Goal: Information Seeking & Learning: Learn about a topic

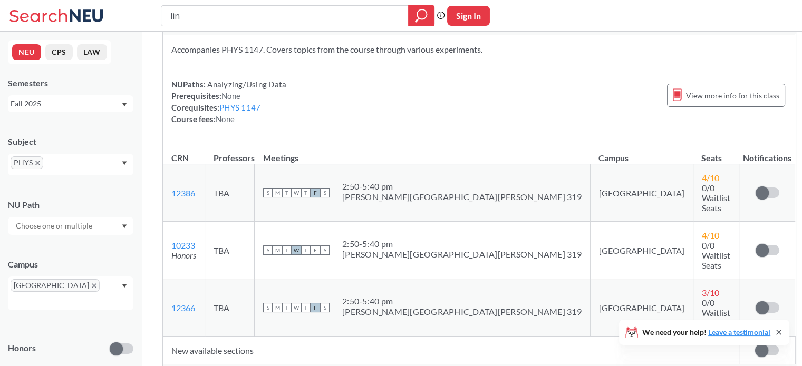
scroll to position [2847, 0]
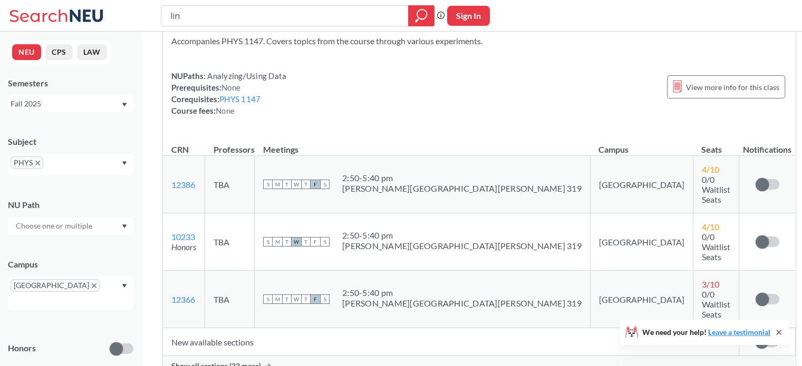
click at [39, 166] on span "PHYS" at bounding box center [27, 163] width 33 height 13
click at [49, 166] on input "text" at bounding box center [61, 166] width 31 height 13
click at [35, 161] on icon "X to remove pill" at bounding box center [37, 163] width 5 height 5
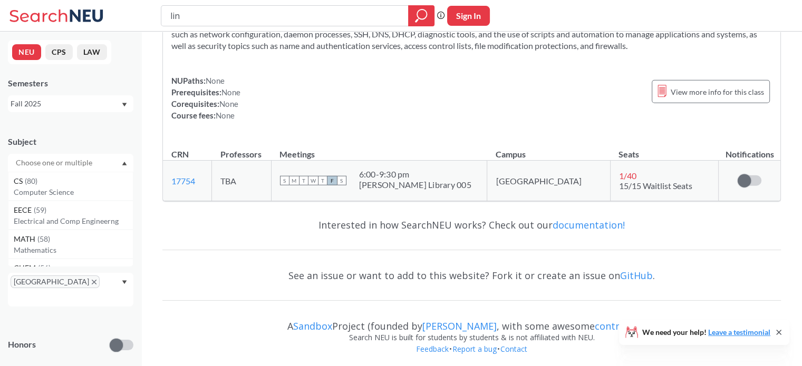
click at [47, 163] on input "text" at bounding box center [55, 163] width 89 height 13
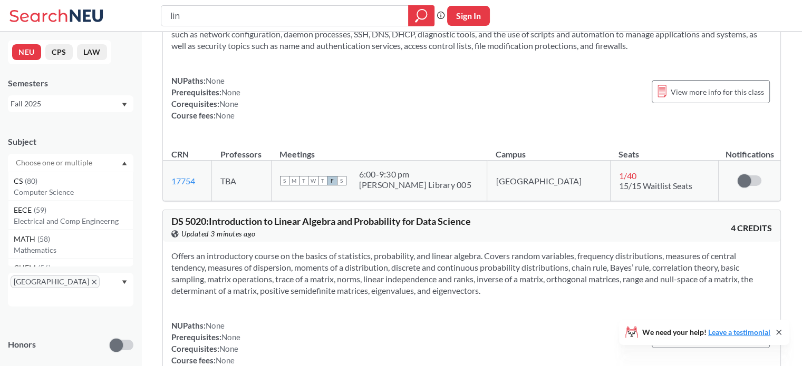
scroll to position [2847, 0]
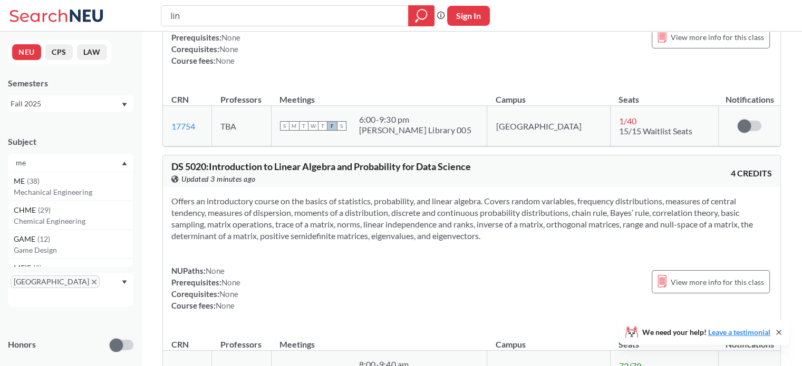
type input "me"
click at [52, 197] on p "Mechanical Engineering" at bounding box center [73, 192] width 119 height 11
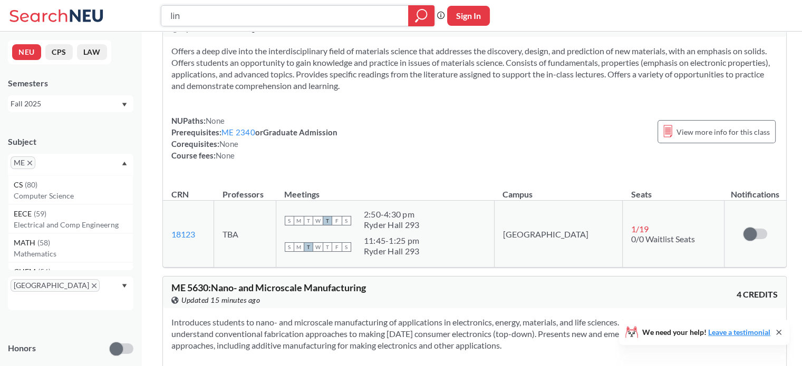
scroll to position [8760, 0]
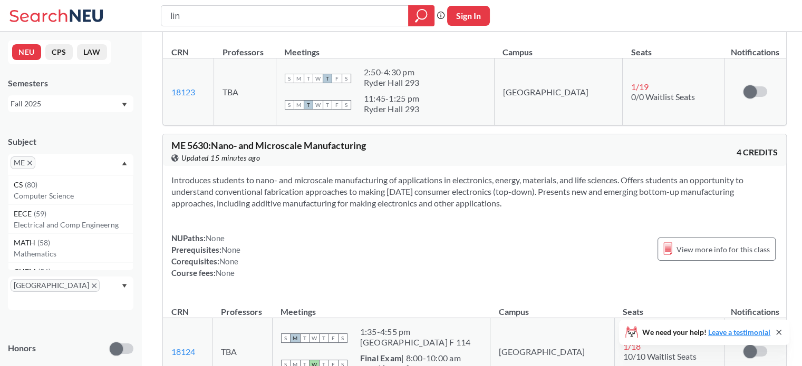
click at [32, 162] on icon "X to remove pill" at bounding box center [29, 163] width 5 height 5
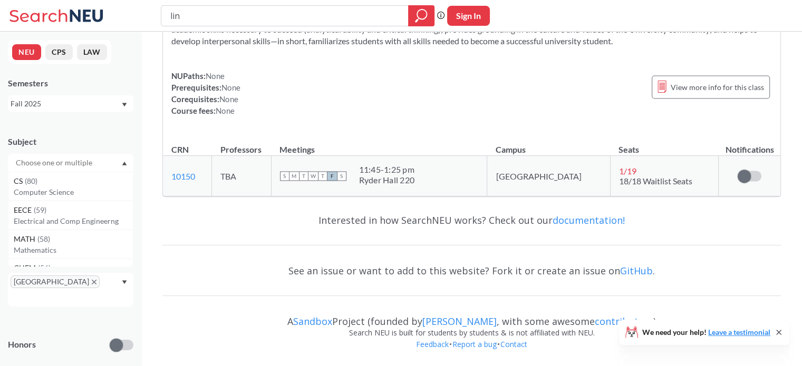
scroll to position [5624, 0]
click at [32, 162] on input "text" at bounding box center [55, 163] width 89 height 13
type input "ph"
click at [36, 182] on span "( 51 )" at bounding box center [41, 181] width 13 height 9
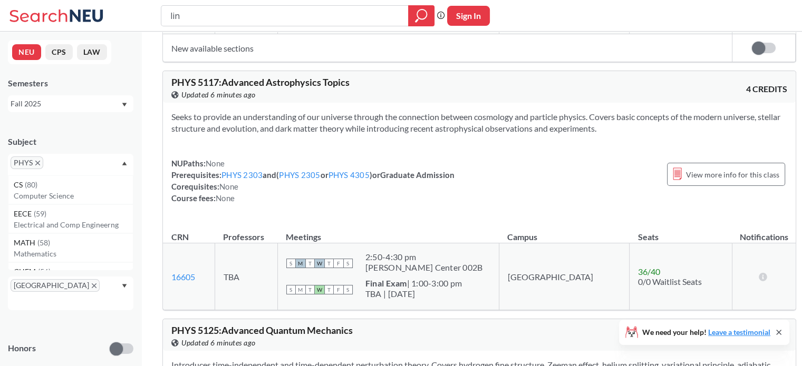
scroll to position [10949, 0]
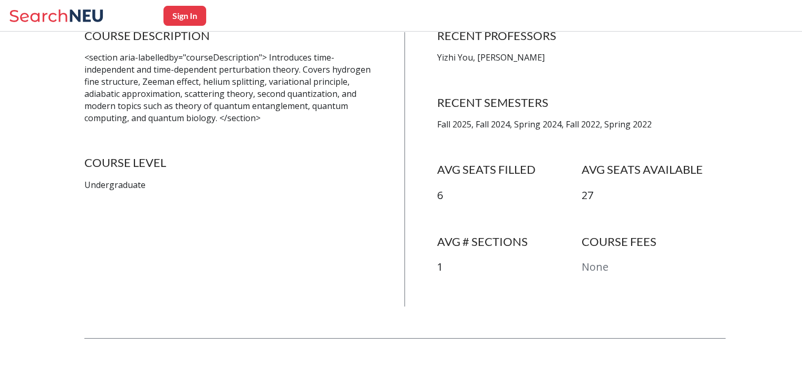
scroll to position [316, 0]
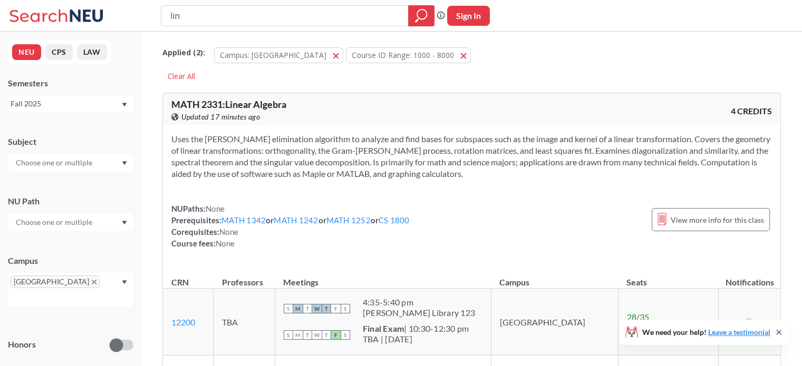
scroll to position [5624, 0]
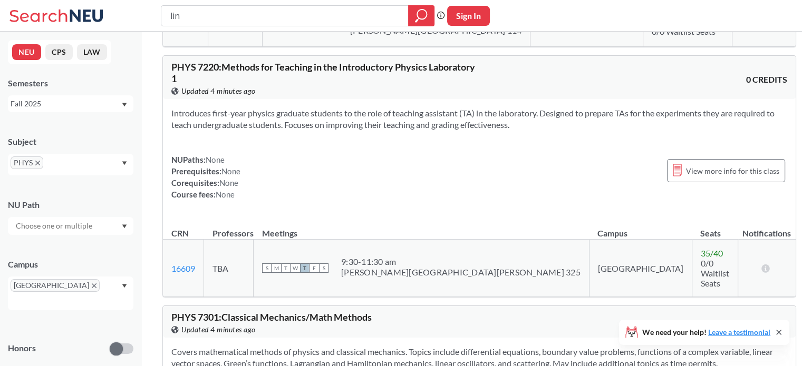
scroll to position [12009, 0]
drag, startPoint x: 243, startPoint y: 12, endPoint x: 167, endPoint y: 19, distance: 75.8
click at [167, 19] on div "lin" at bounding box center [298, 15] width 274 height 21
type input "4555"
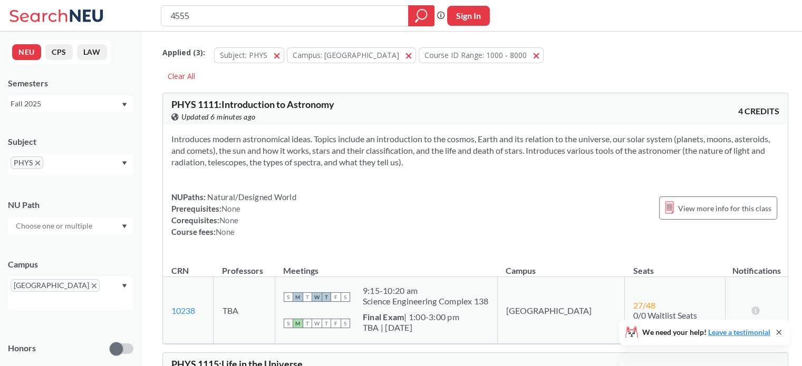
click at [35, 162] on icon "X to remove pill" at bounding box center [37, 163] width 5 height 5
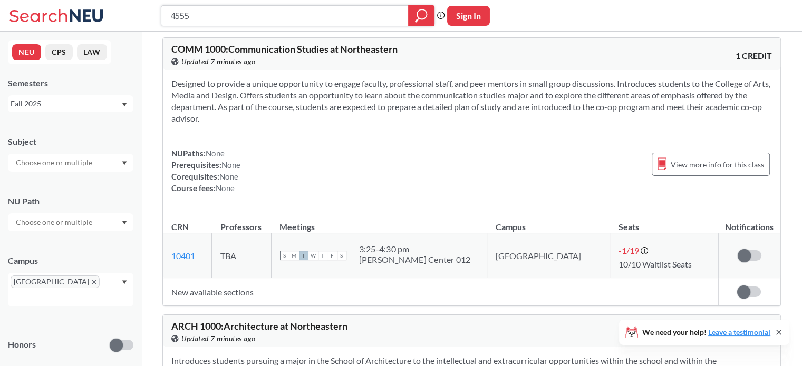
scroll to position [4692, 0]
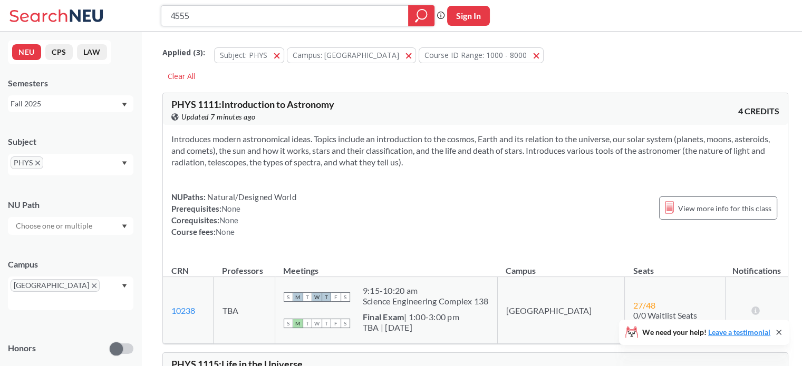
type input "lin"
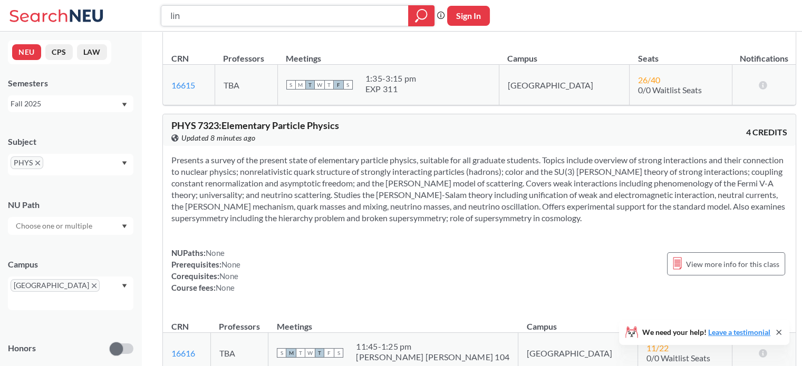
scroll to position [13380, 0]
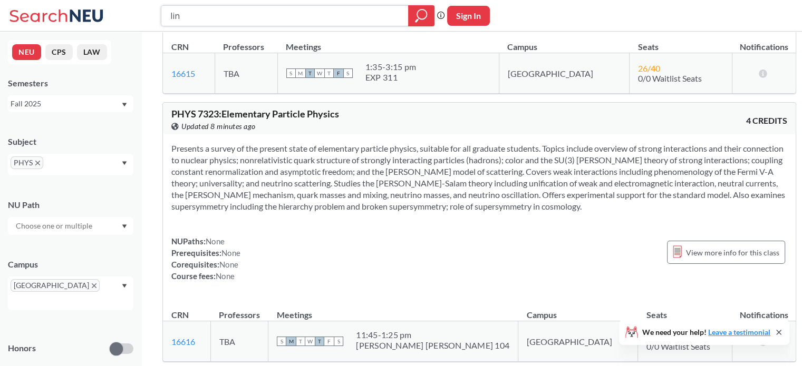
drag, startPoint x: 143, startPoint y: 13, endPoint x: 110, endPoint y: 12, distance: 33.2
click at [110, 12] on div "lin Phrase search guarantees the exact search appears in the results. Ex. If yo…" at bounding box center [401, 16] width 802 height 32
click at [41, 164] on span "PHYS" at bounding box center [27, 163] width 33 height 13
click at [36, 162] on icon "X to remove pill" at bounding box center [37, 163] width 5 height 5
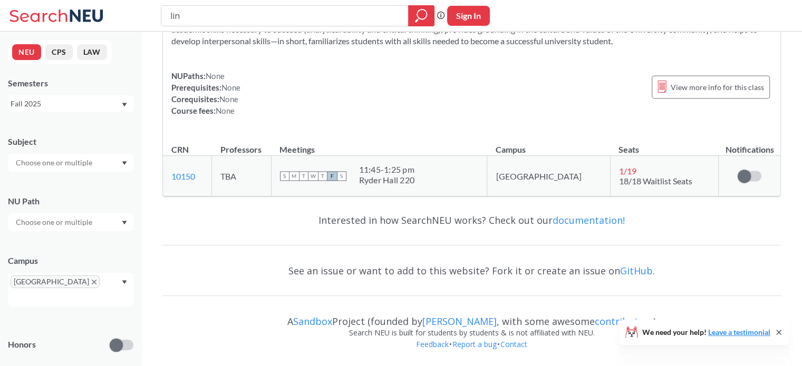
scroll to position [5624, 0]
click at [46, 164] on input "text" at bounding box center [55, 163] width 89 height 13
type input "math"
click at [56, 183] on div "MATH ( 58 )" at bounding box center [73, 182] width 119 height 12
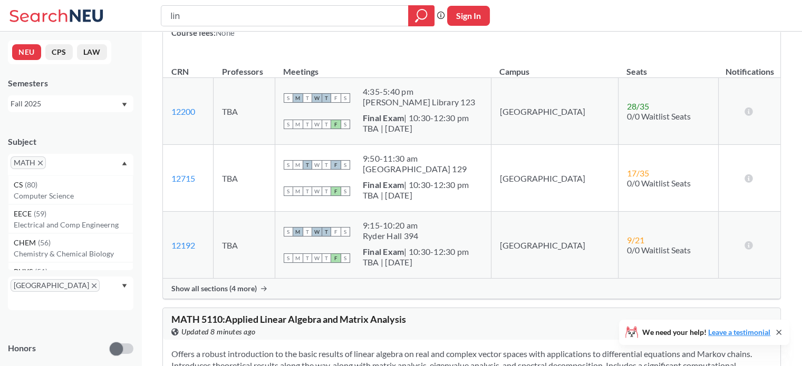
scroll to position [158, 0]
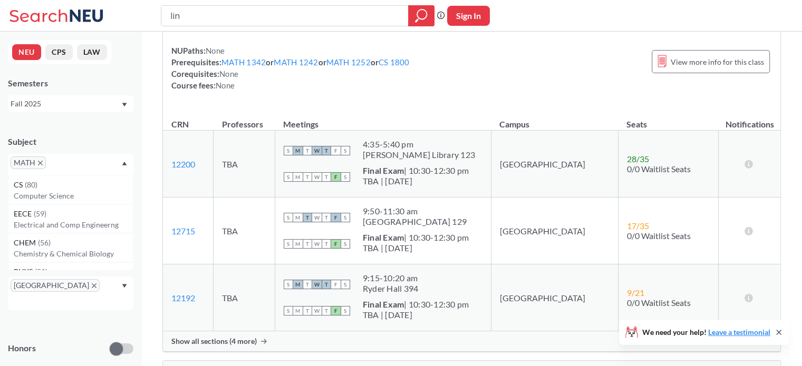
click at [39, 161] on icon "X to remove pill" at bounding box center [40, 163] width 5 height 5
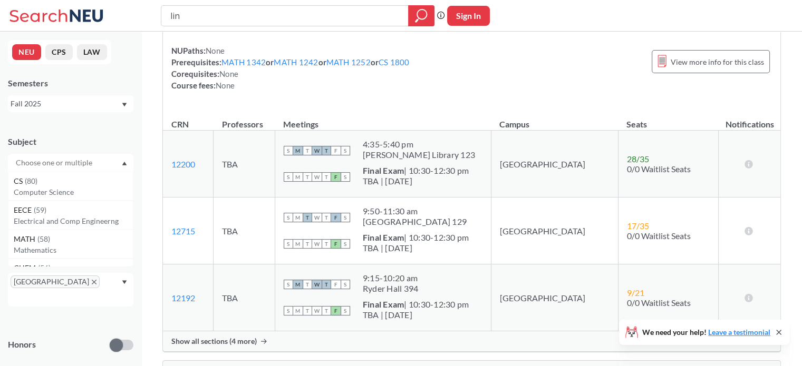
click at [49, 151] on div "Subject CS ( 80 ) Computer Science EECE ( 59 ) Electrical and Comp Engineerng M…" at bounding box center [70, 148] width 125 height 46
click at [51, 161] on input "text" at bounding box center [55, 163] width 89 height 13
type input "ch"
click at [36, 178] on span "CHEM" at bounding box center [26, 182] width 24 height 12
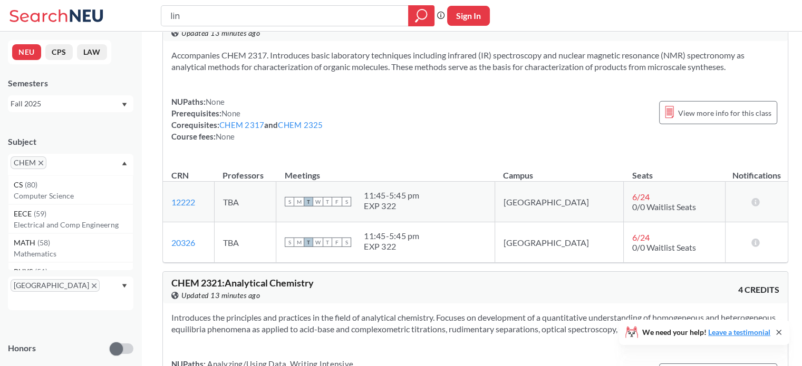
scroll to position [7434, 0]
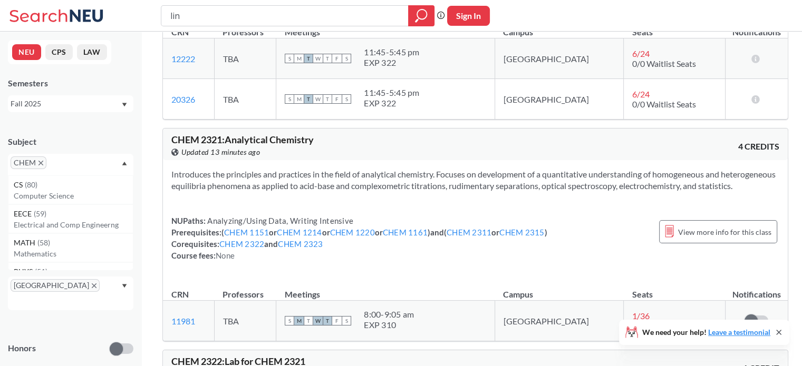
click at [37, 164] on span "CHEM" at bounding box center [29, 163] width 36 height 13
click at [55, 164] on input "text" at bounding box center [64, 166] width 31 height 13
click at [43, 162] on span "CHEM" at bounding box center [29, 163] width 36 height 13
click at [40, 161] on icon "X to remove pill" at bounding box center [40, 163] width 5 height 5
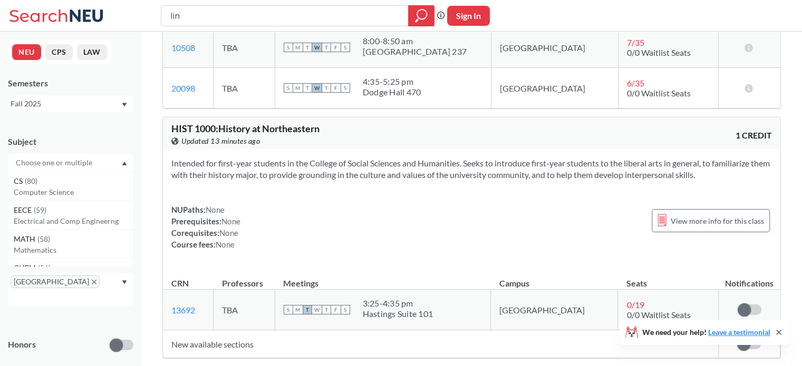
scroll to position [8435, 0]
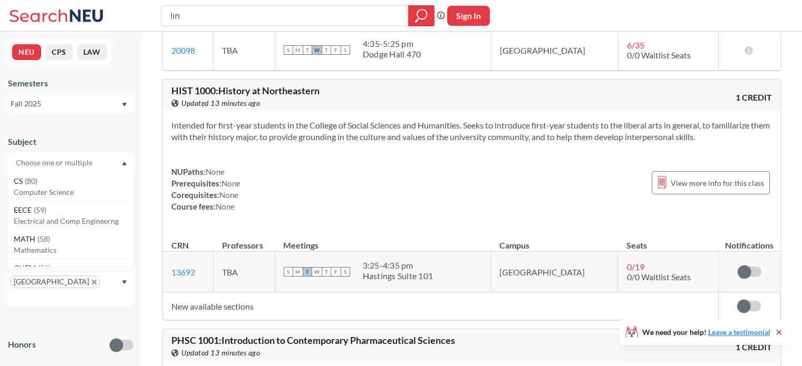
click at [77, 163] on input "text" at bounding box center [55, 163] width 89 height 13
type input "phys"
click at [19, 190] on p "Physics" at bounding box center [73, 192] width 119 height 11
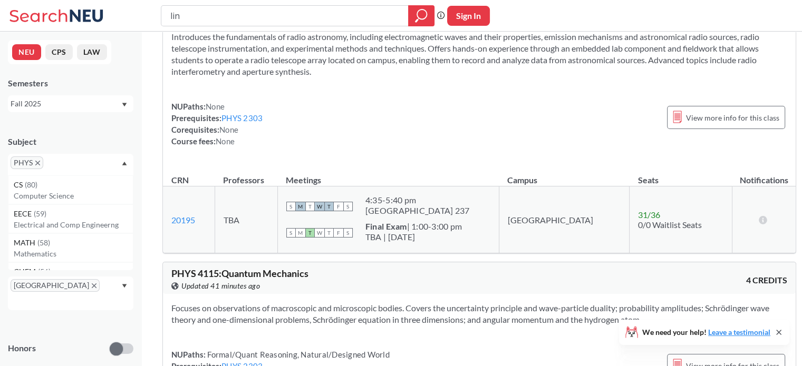
scroll to position [9636, 0]
